Goal: Information Seeking & Learning: Learn about a topic

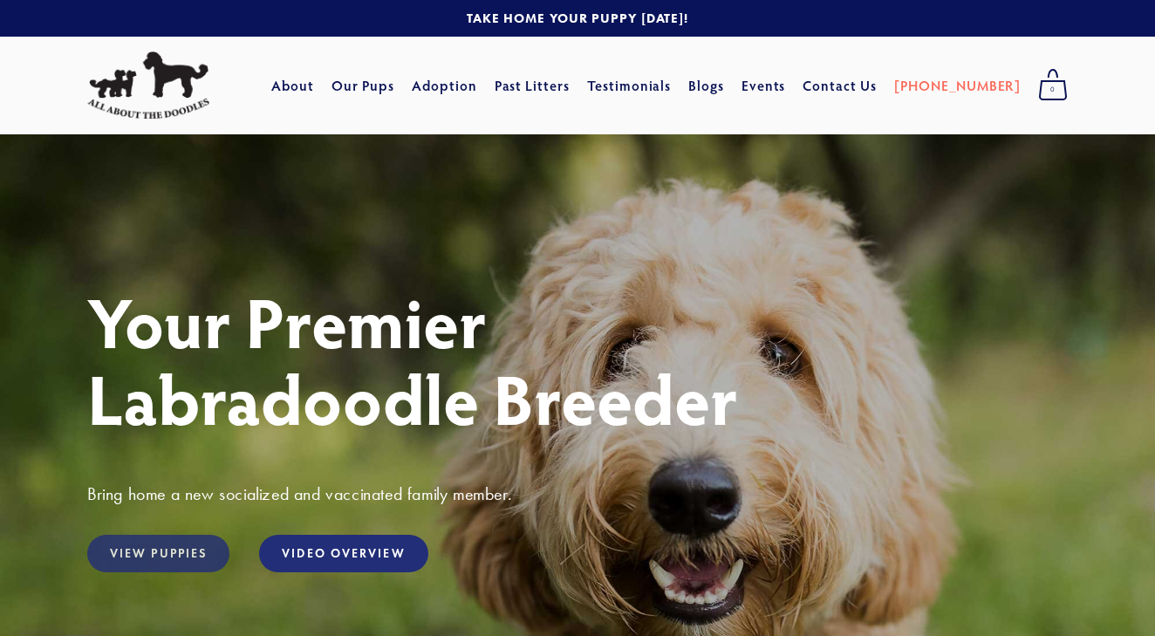
click at [177, 552] on link "View Puppies" at bounding box center [158, 554] width 142 height 38
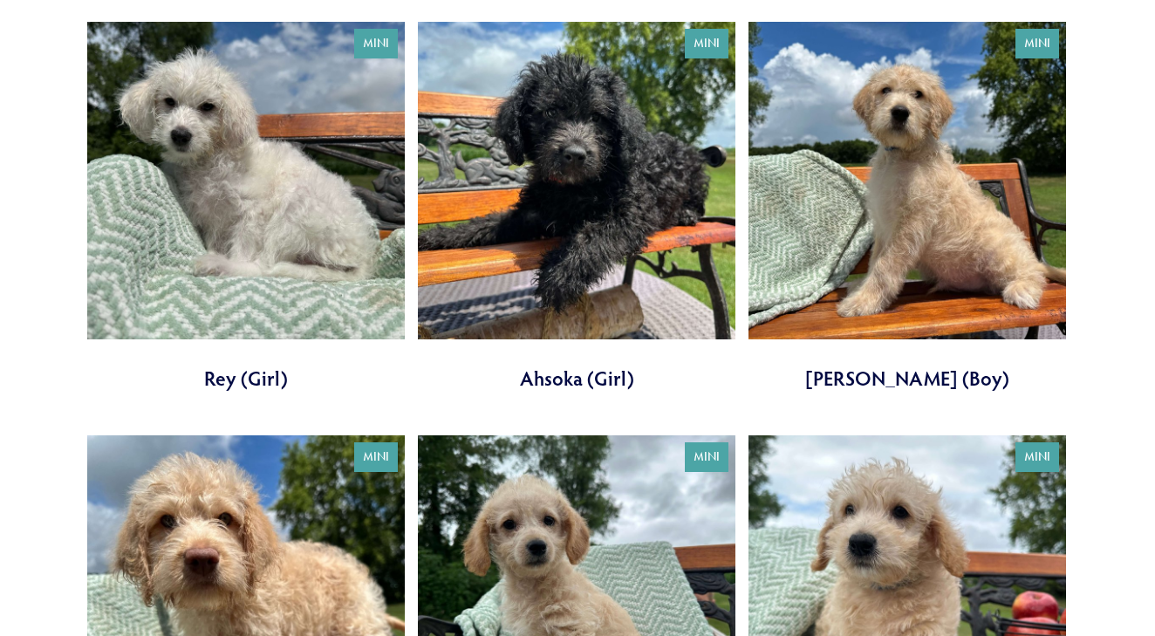
scroll to position [653, 0]
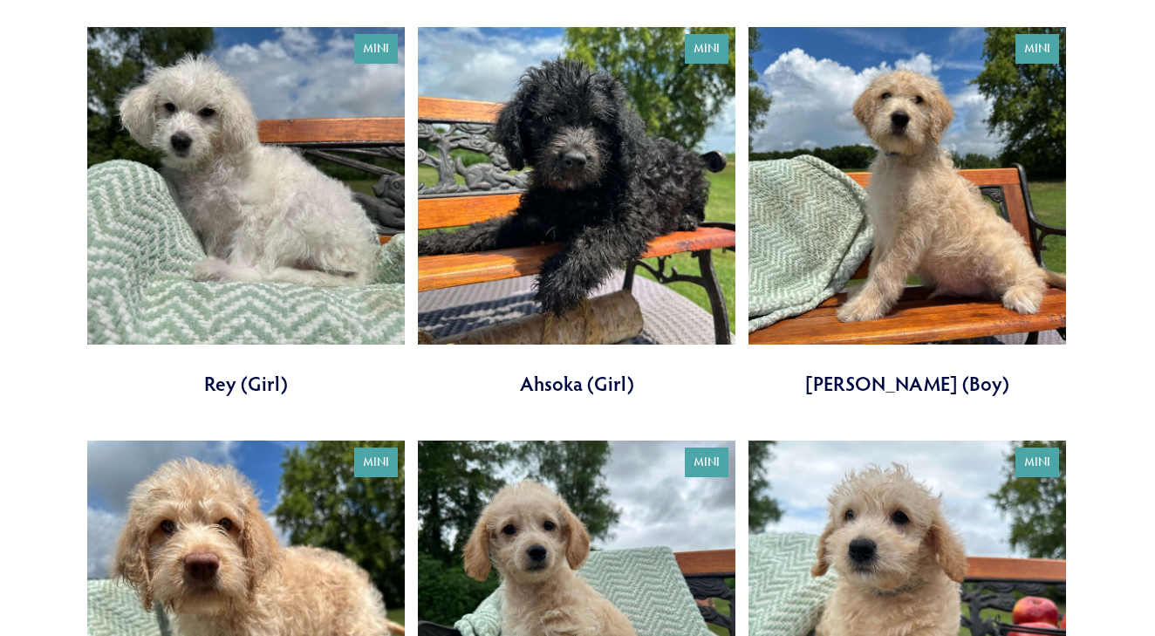
click at [250, 223] on link at bounding box center [246, 212] width 318 height 370
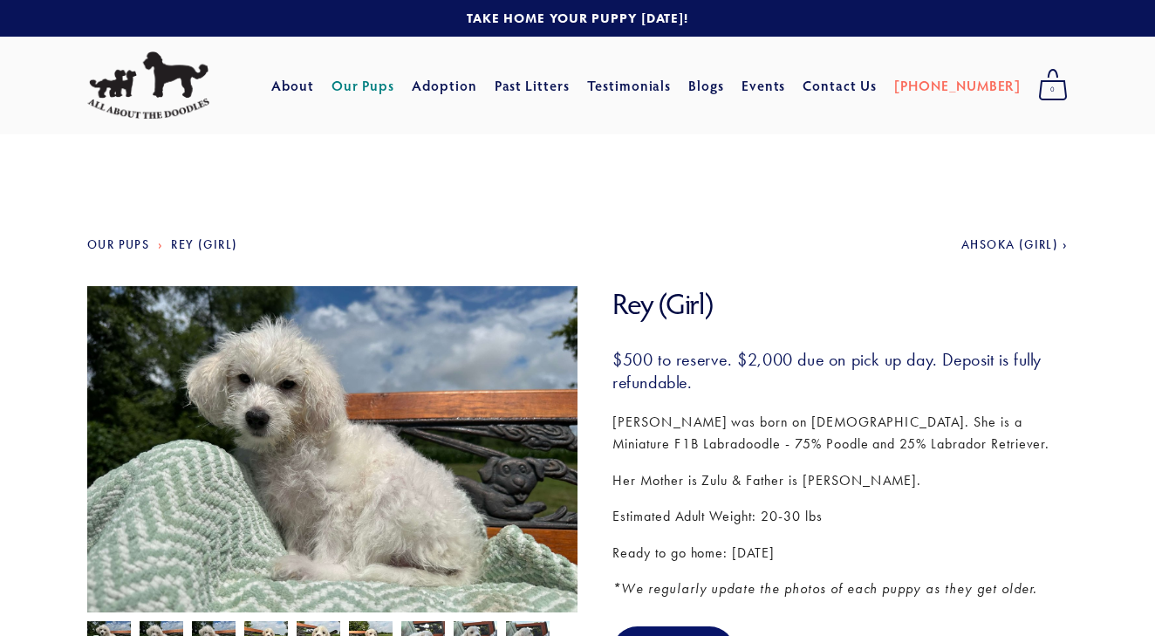
click at [395, 84] on link "Our Pups" at bounding box center [364, 85] width 64 height 31
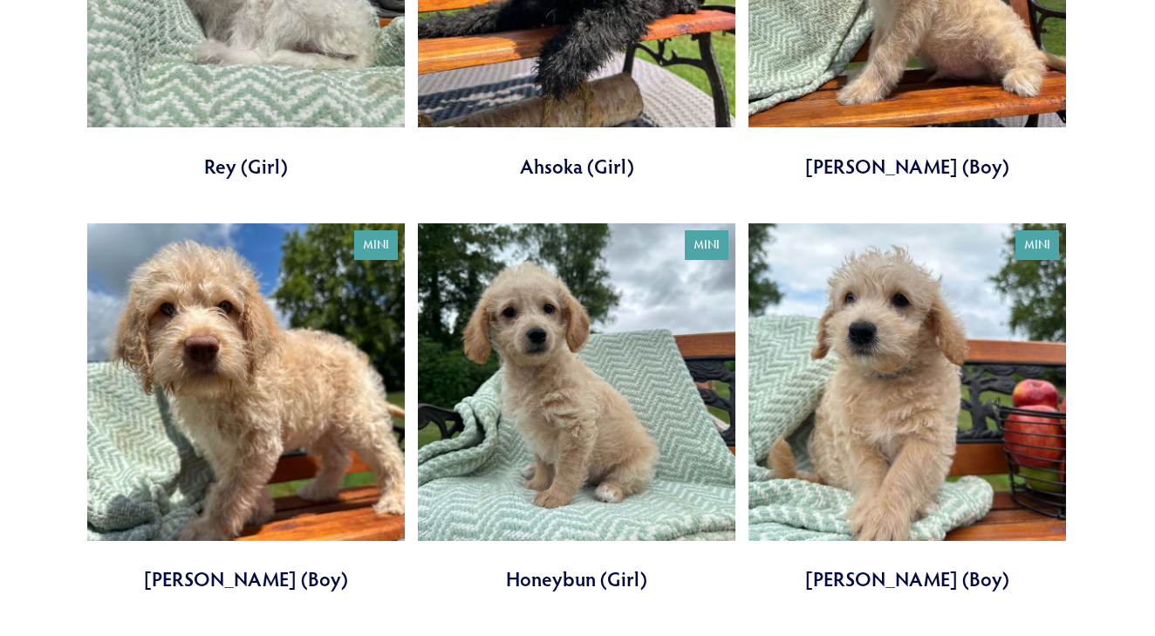
scroll to position [873, 0]
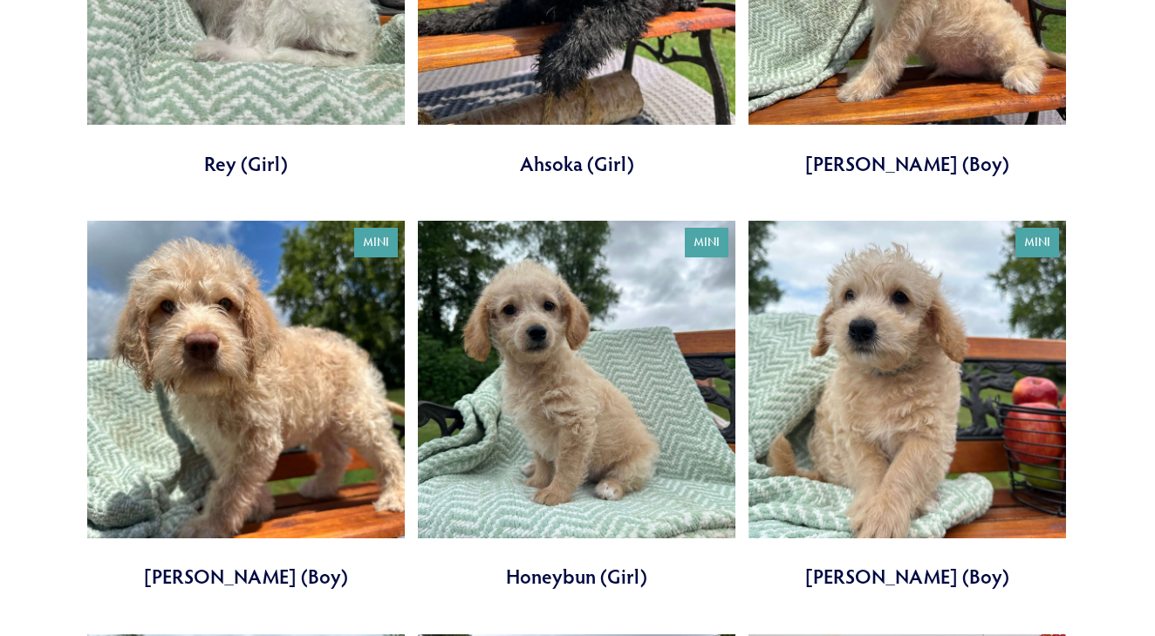
click at [547, 428] on link at bounding box center [577, 406] width 318 height 370
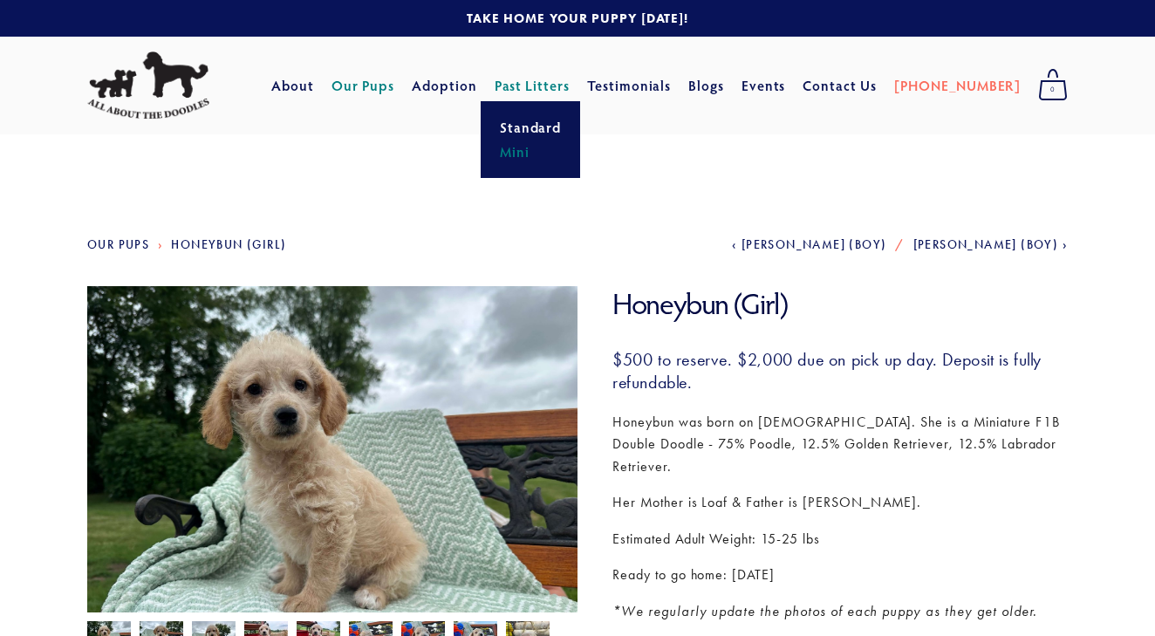
click at [556, 149] on link "Mini" at bounding box center [531, 152] width 72 height 24
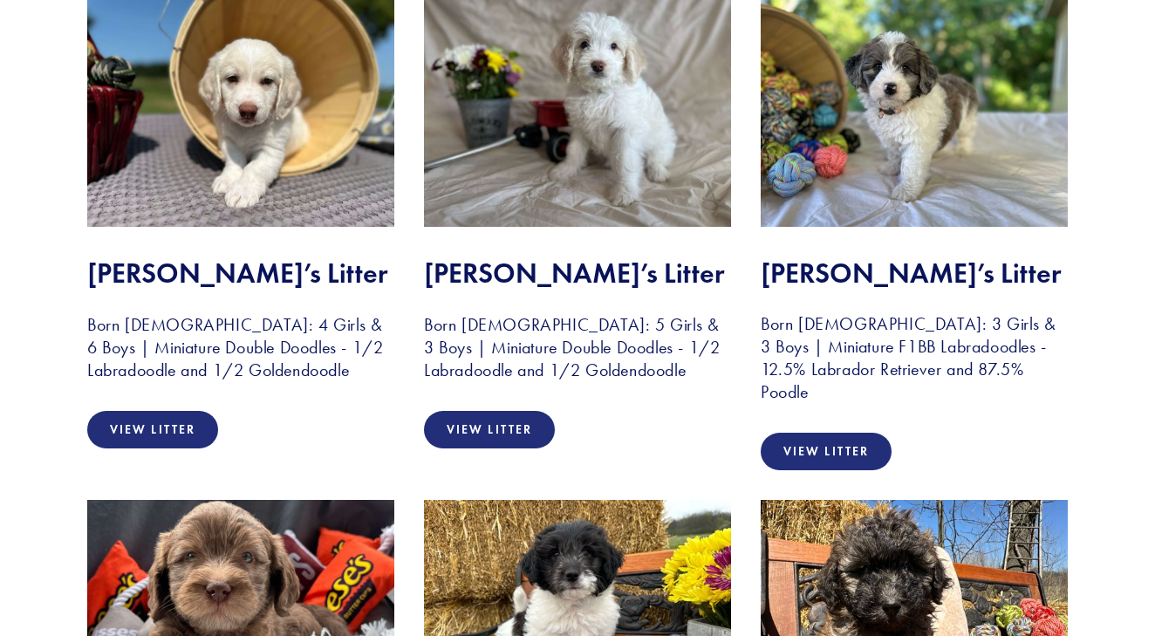
scroll to position [1920, 0]
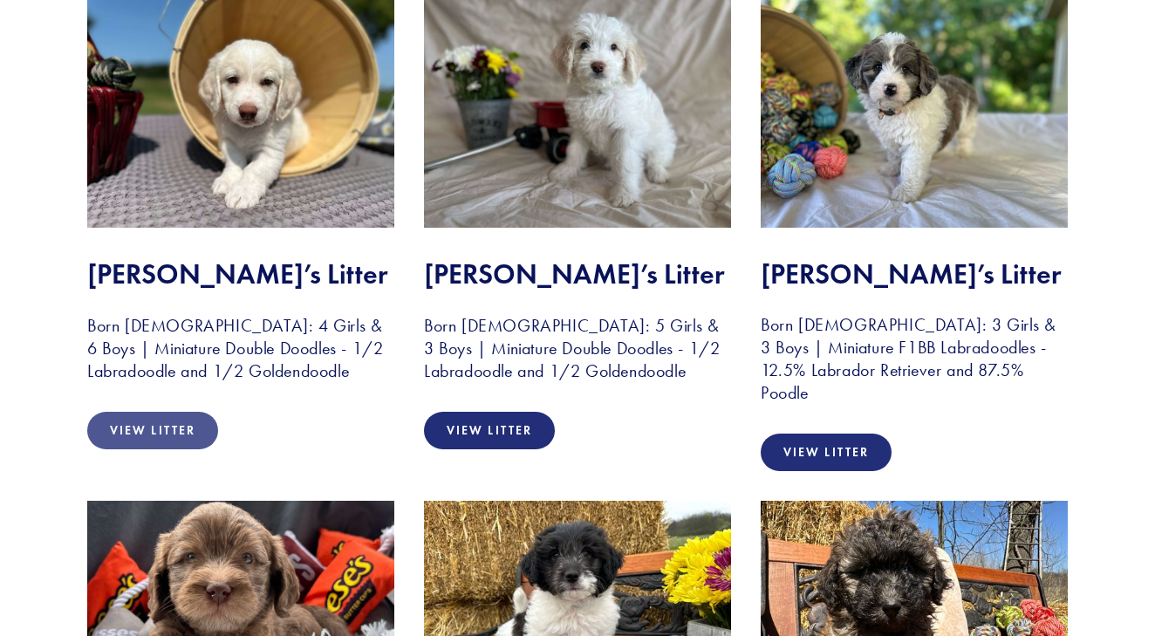
click at [159, 424] on link "View Litter" at bounding box center [152, 431] width 131 height 38
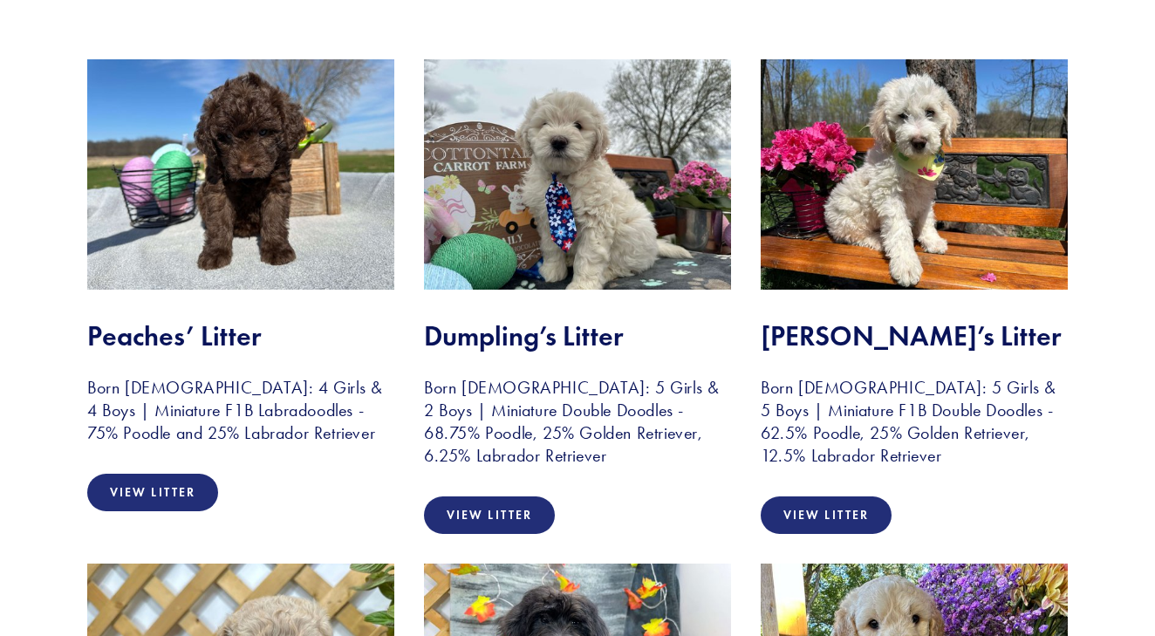
scroll to position [347, 0]
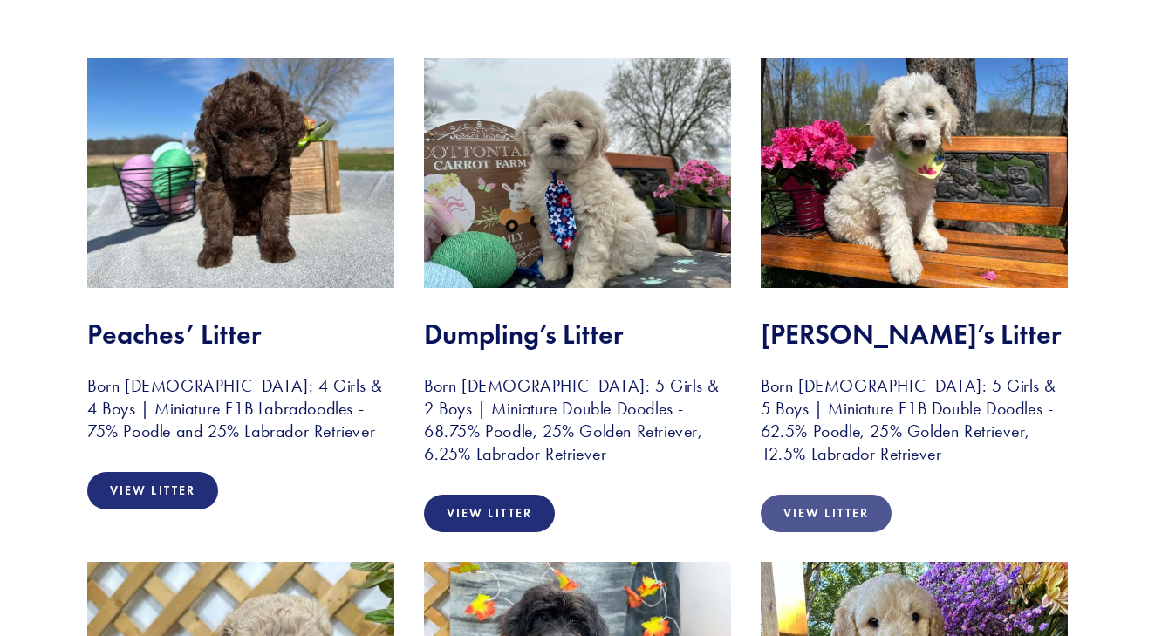
click at [828, 512] on link "View Litter" at bounding box center [826, 514] width 131 height 38
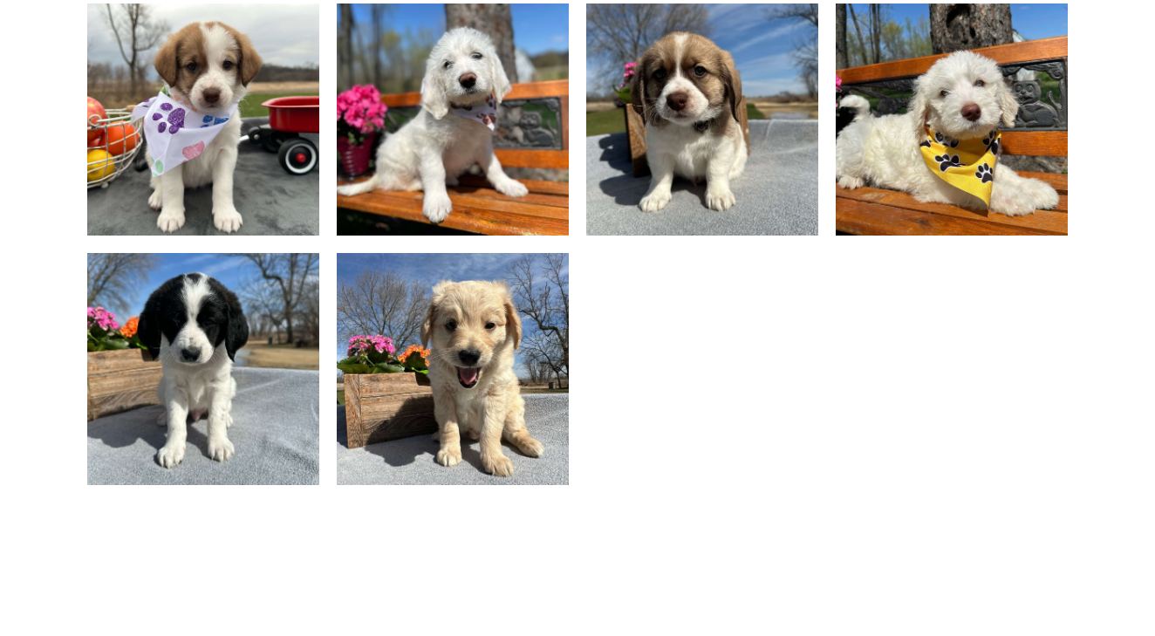
scroll to position [1450, 0]
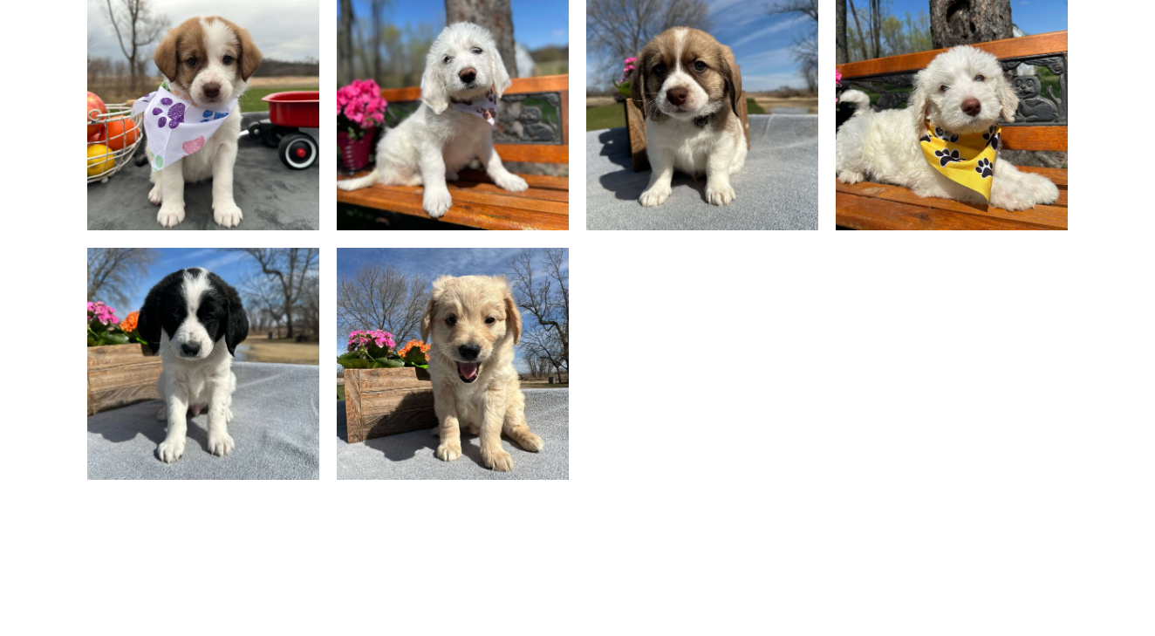
click at [485, 346] on img at bounding box center [453, 364] width 310 height 232
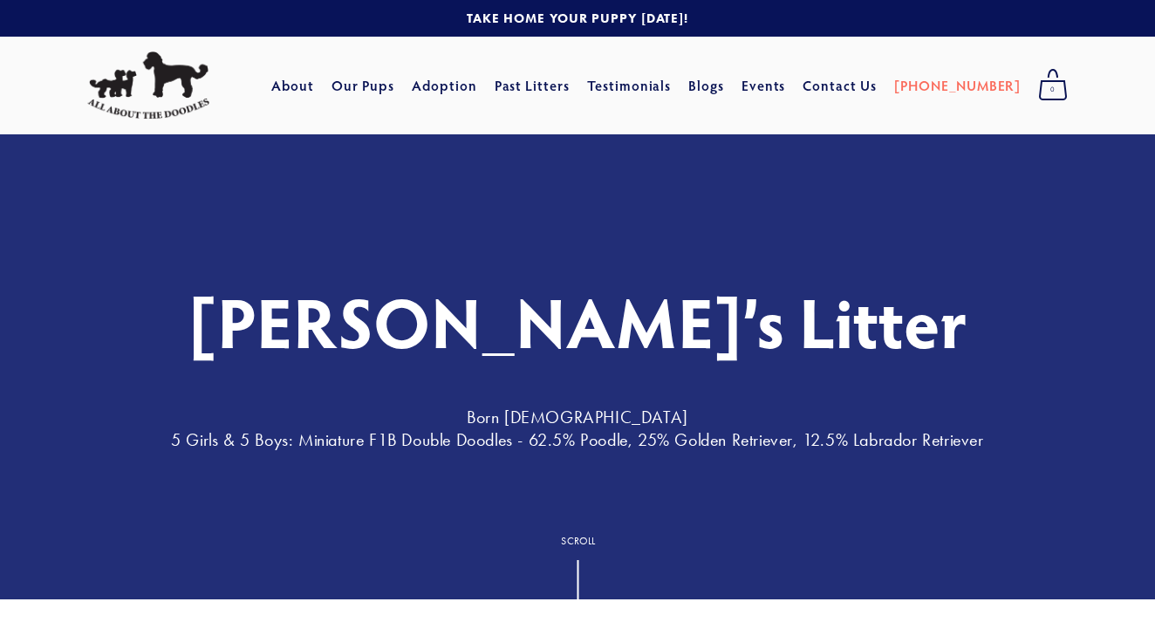
scroll to position [0, 0]
